Goal: Navigation & Orientation: Find specific page/section

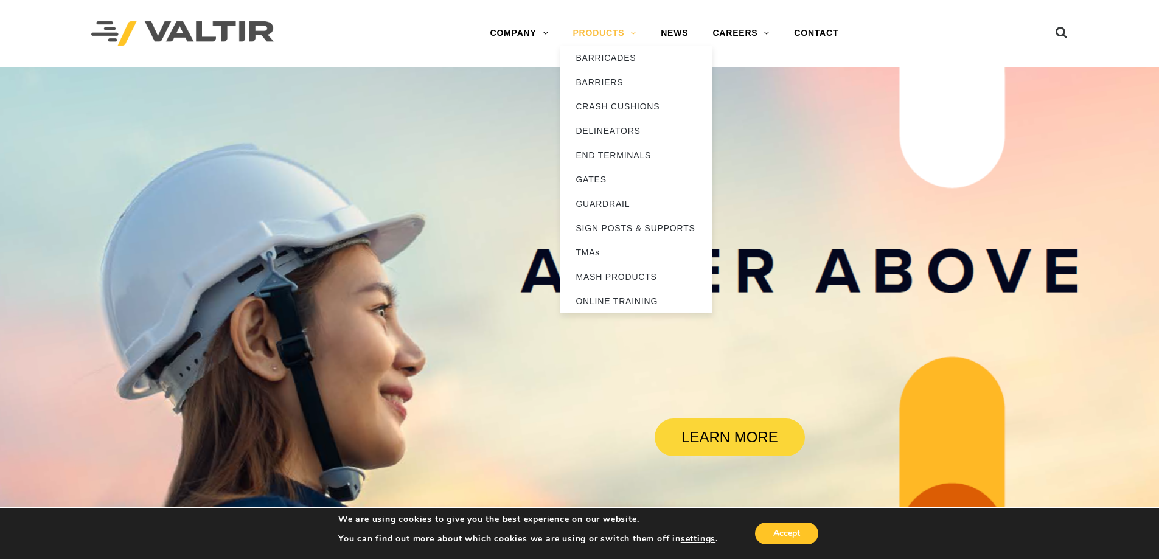
click at [594, 34] on link "PRODUCTS" at bounding box center [604, 33] width 88 height 24
